Goal: Navigation & Orientation: Find specific page/section

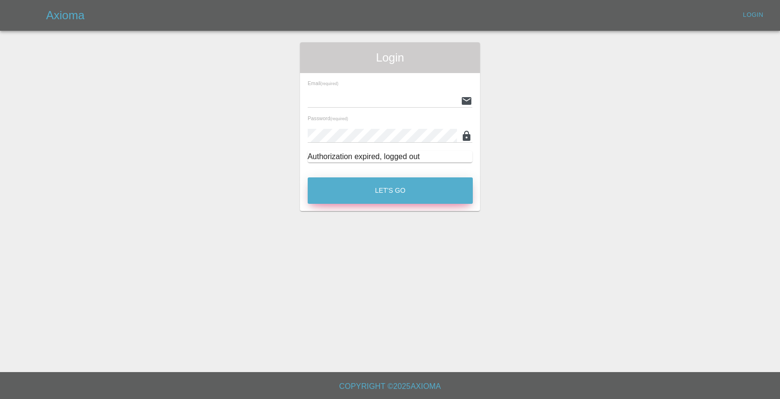
type input "[EMAIL_ADDRESS][DOMAIN_NAME]"
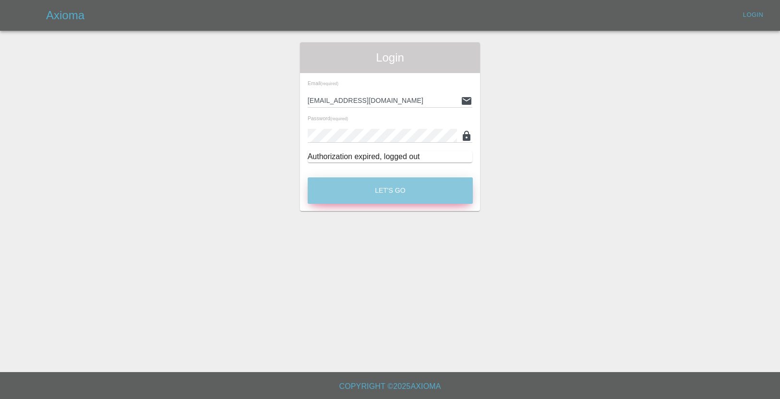
click at [389, 189] on button "Let's Go" at bounding box center [390, 190] width 165 height 26
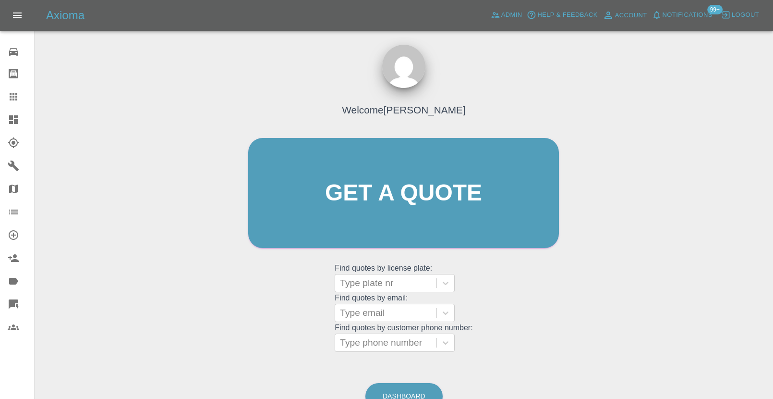
click at [690, 14] on span "Notifications" at bounding box center [688, 15] width 50 height 11
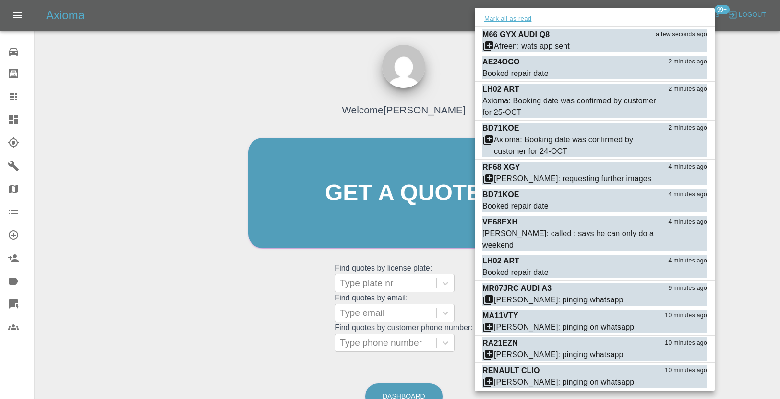
click at [498, 15] on button "Mark all as read" at bounding box center [508, 18] width 51 height 11
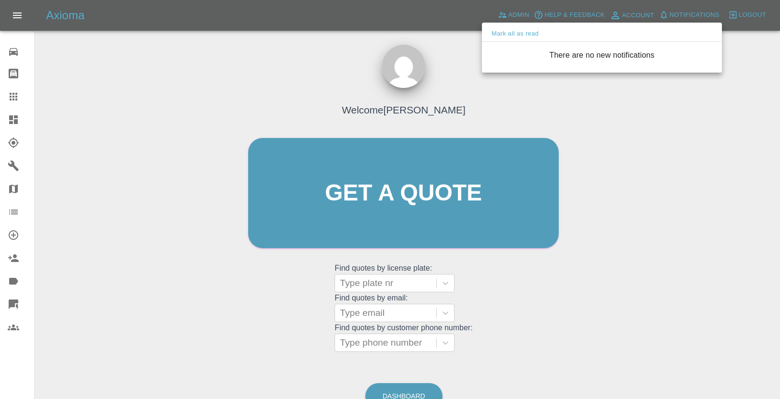
click at [447, 41] on div at bounding box center [390, 199] width 780 height 399
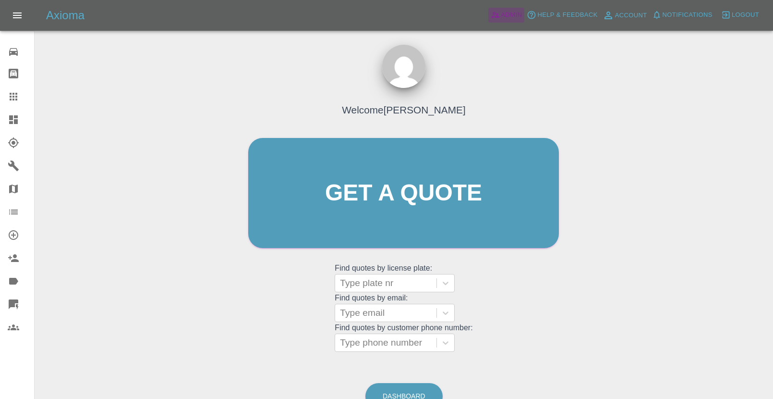
click at [492, 14] on icon at bounding box center [496, 15] width 10 height 10
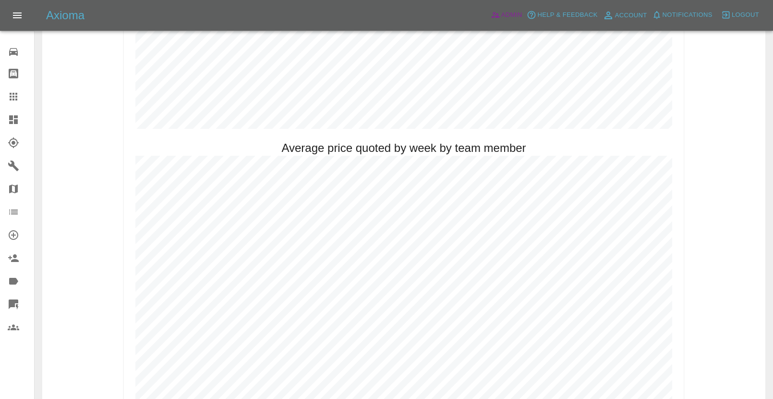
scroll to position [409, 0]
